Goal: Task Accomplishment & Management: Complete application form

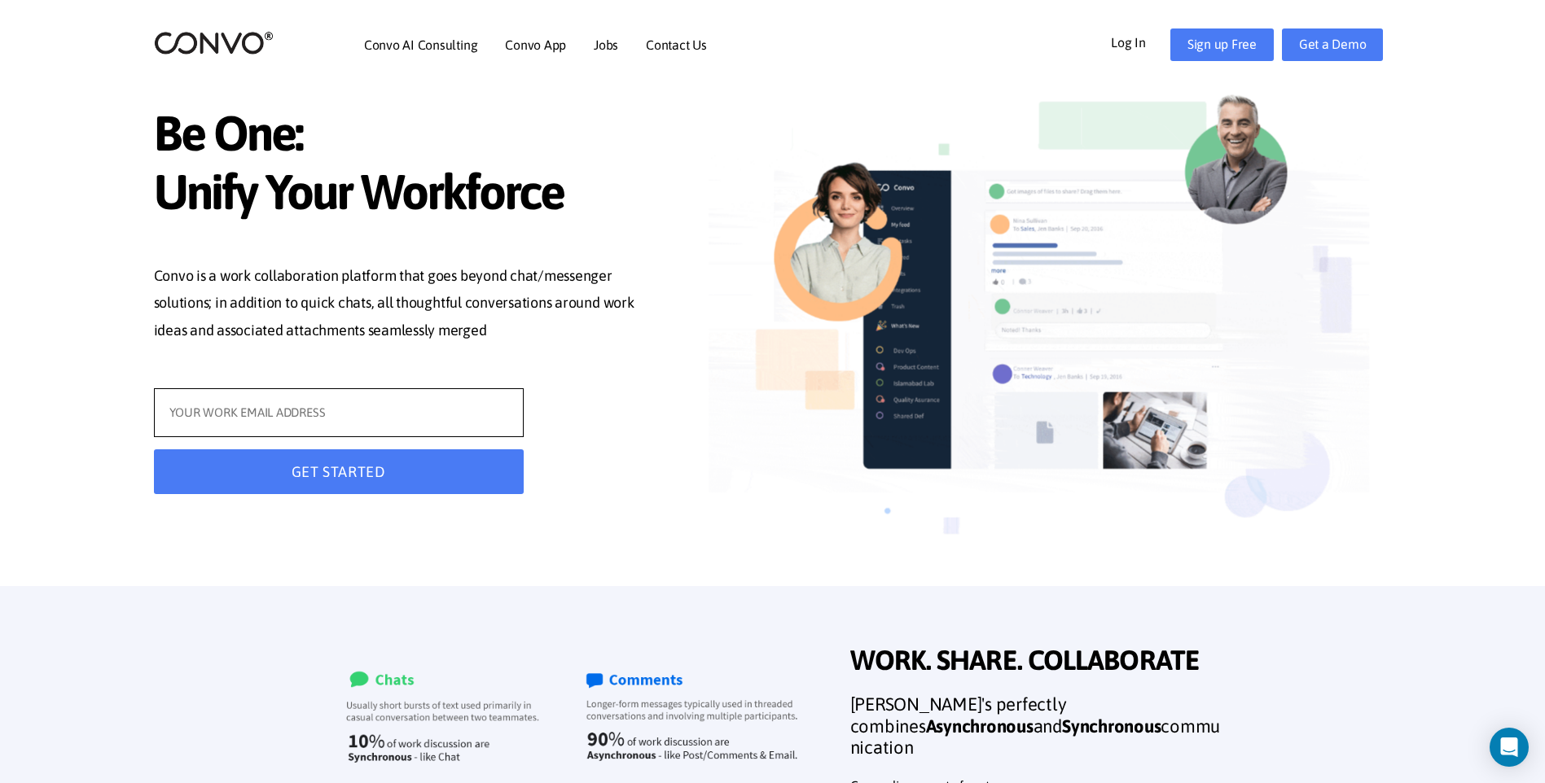
click at [350, 422] on input "text" at bounding box center [339, 412] width 370 height 49
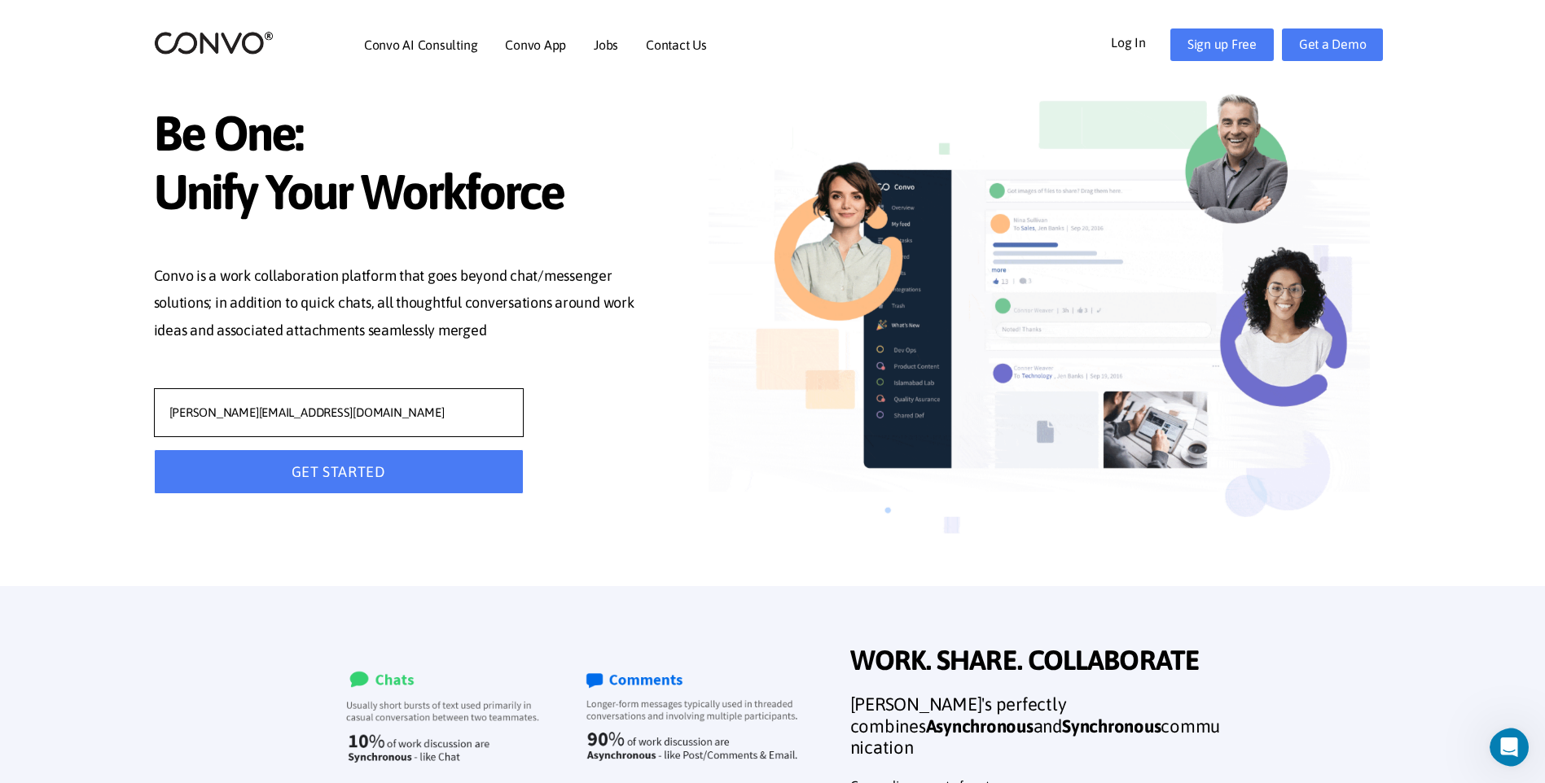
type input "[PERSON_NAME][EMAIL_ADDRESS][DOMAIN_NAME]"
click at [308, 476] on button "GET STARTED" at bounding box center [339, 472] width 370 height 45
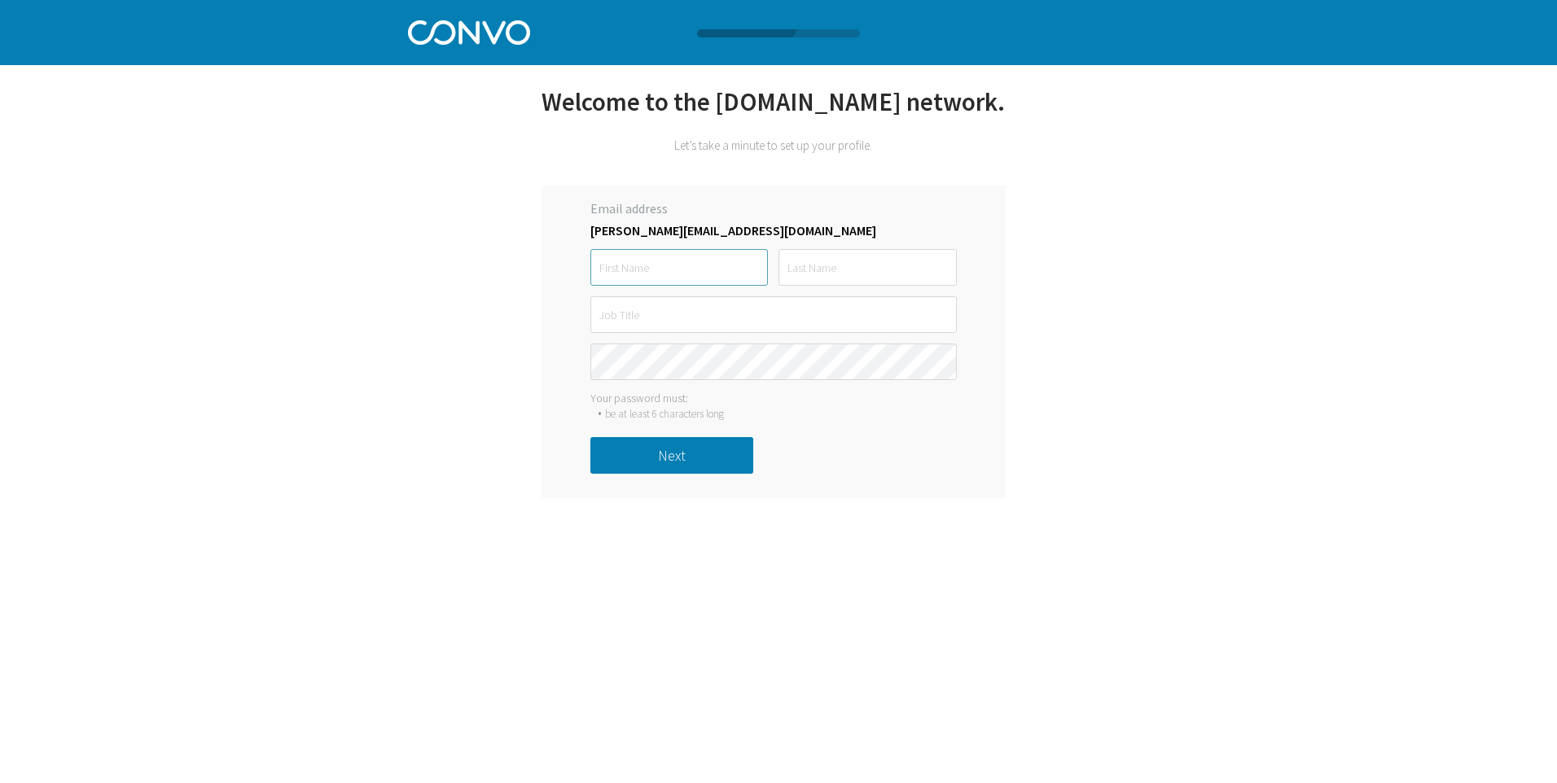
click at [634, 265] on input "text" at bounding box center [679, 267] width 178 height 37
type input "aNGELA"
click at [858, 255] on input "text" at bounding box center [868, 267] width 178 height 37
type input "hUGHES"
click at [793, 324] on input "text" at bounding box center [773, 314] width 366 height 37
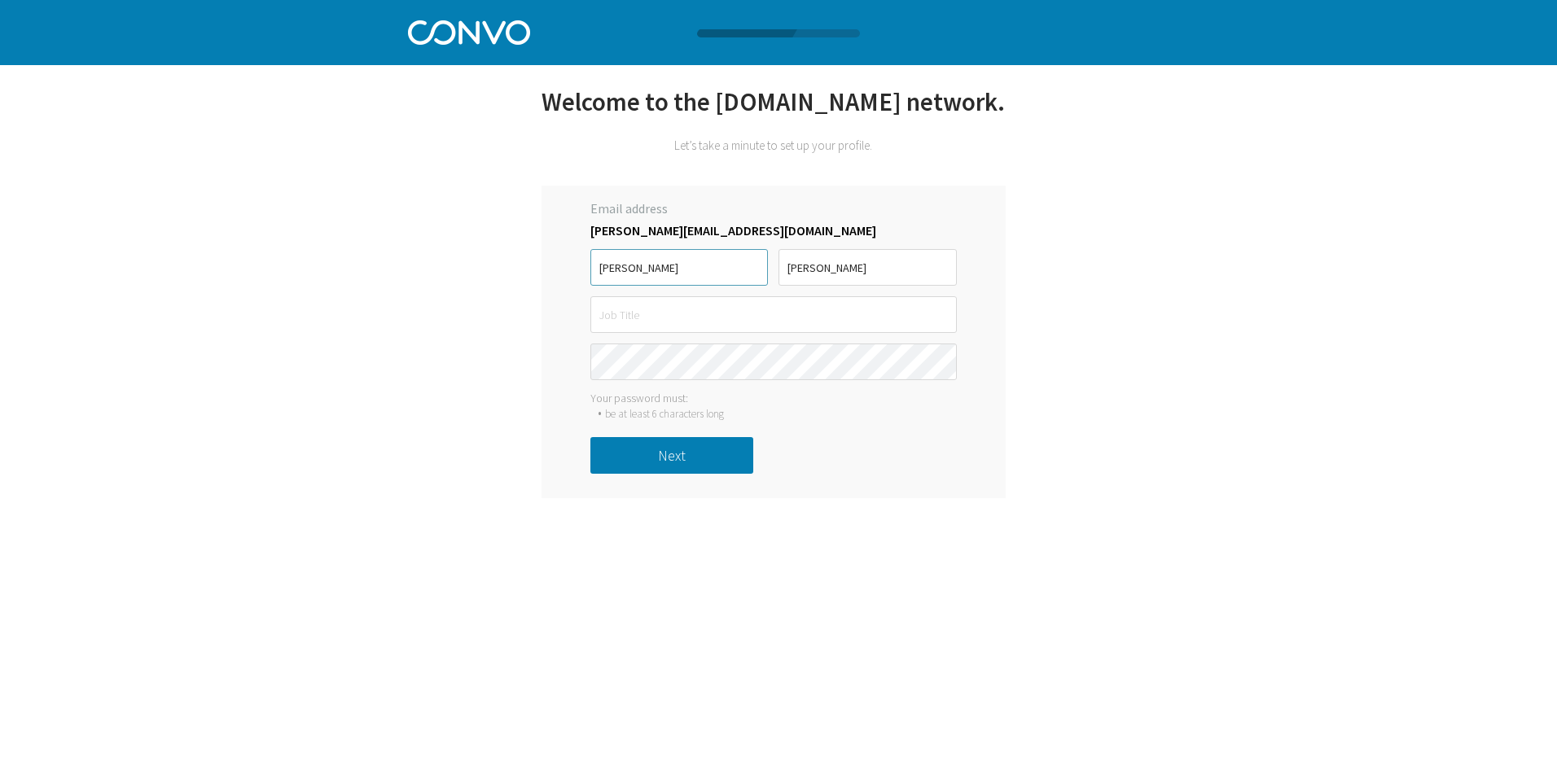
drag, startPoint x: 599, startPoint y: 265, endPoint x: 684, endPoint y: 266, distance: 84.7
click at [684, 266] on input "aNGELA" at bounding box center [679, 267] width 178 height 37
type input "Angela"
drag, startPoint x: 788, startPoint y: 266, endPoint x: 886, endPoint y: 268, distance: 97.7
click at [886, 268] on input "hUGHES" at bounding box center [868, 267] width 178 height 37
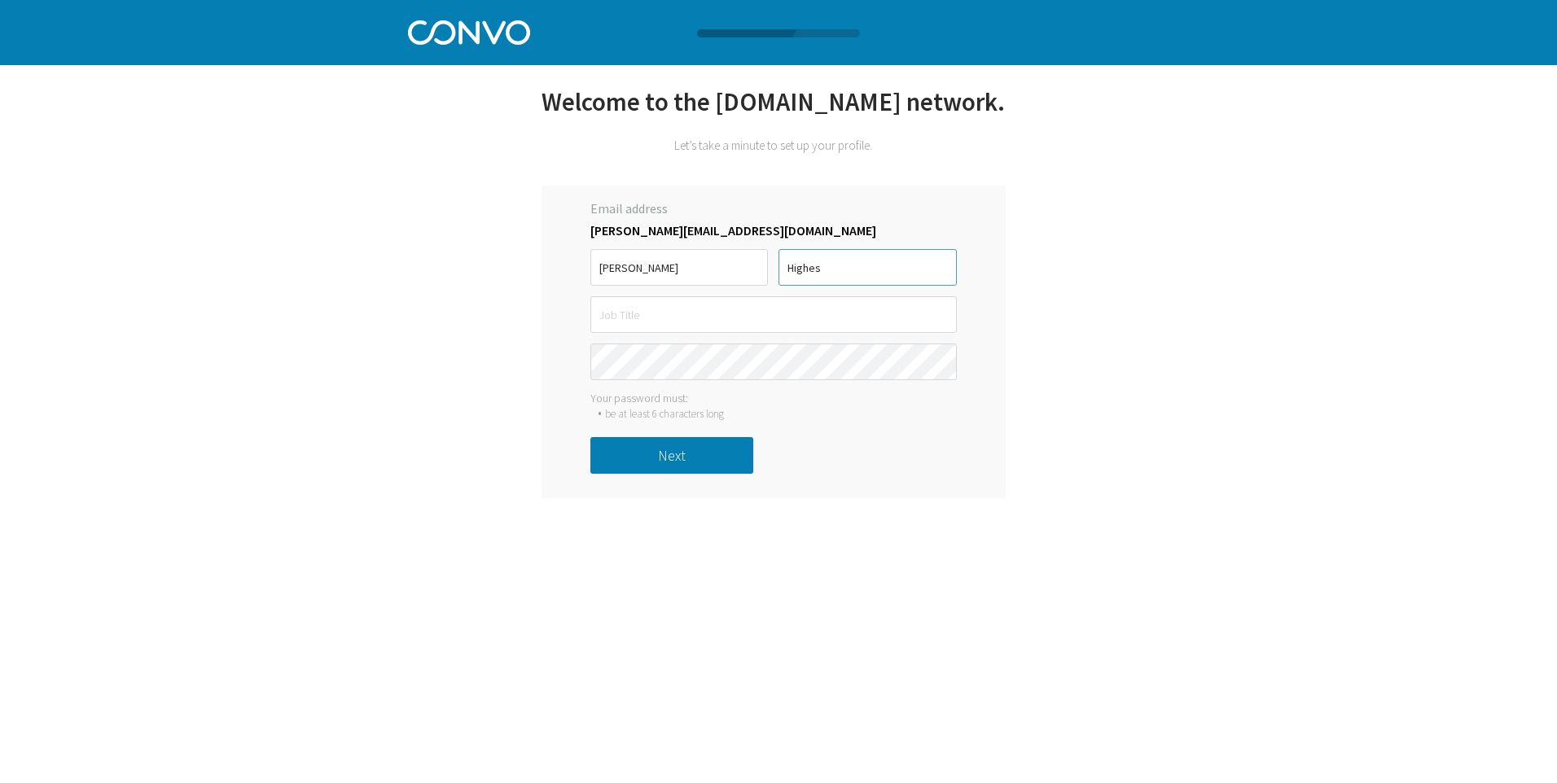
click at [799, 273] on input "Highes" at bounding box center [868, 267] width 178 height 37
type input "Hughes"
click at [809, 318] on input "text" at bounding box center [773, 314] width 366 height 37
type input "Assistant Director Patient Experience"
click at [679, 461] on button "Next" at bounding box center [671, 455] width 163 height 37
